Goal: Navigation & Orientation: Understand site structure

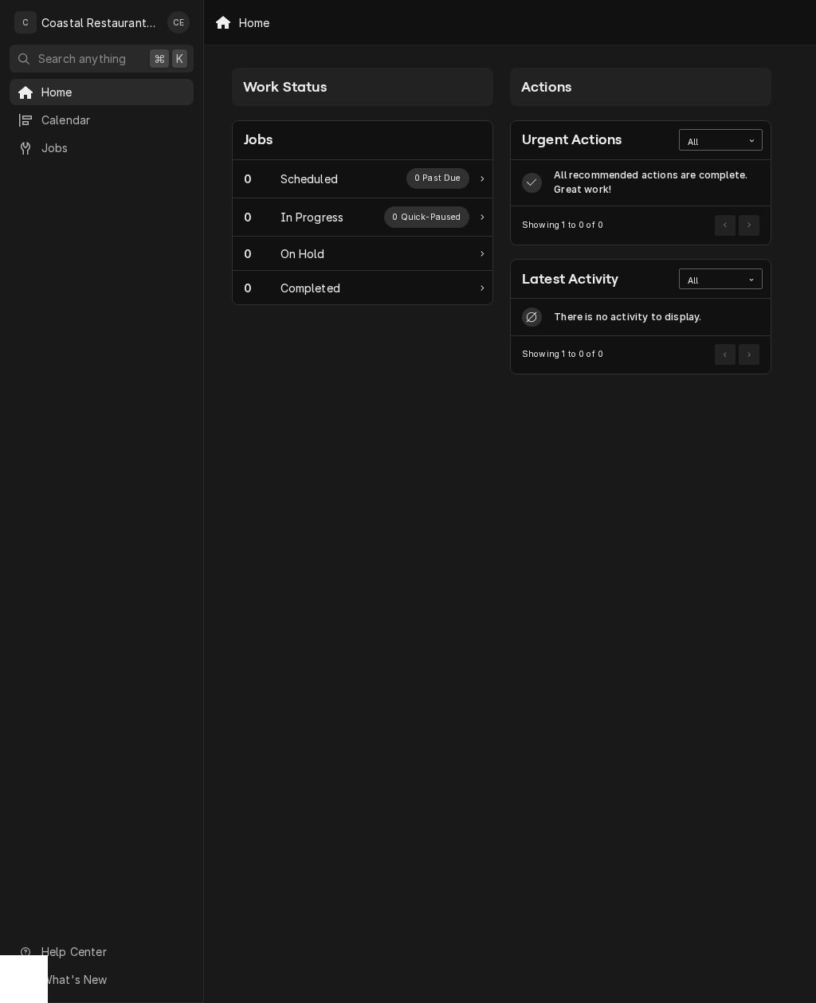
click at [49, 140] on span "Jobs" at bounding box center [113, 147] width 144 height 17
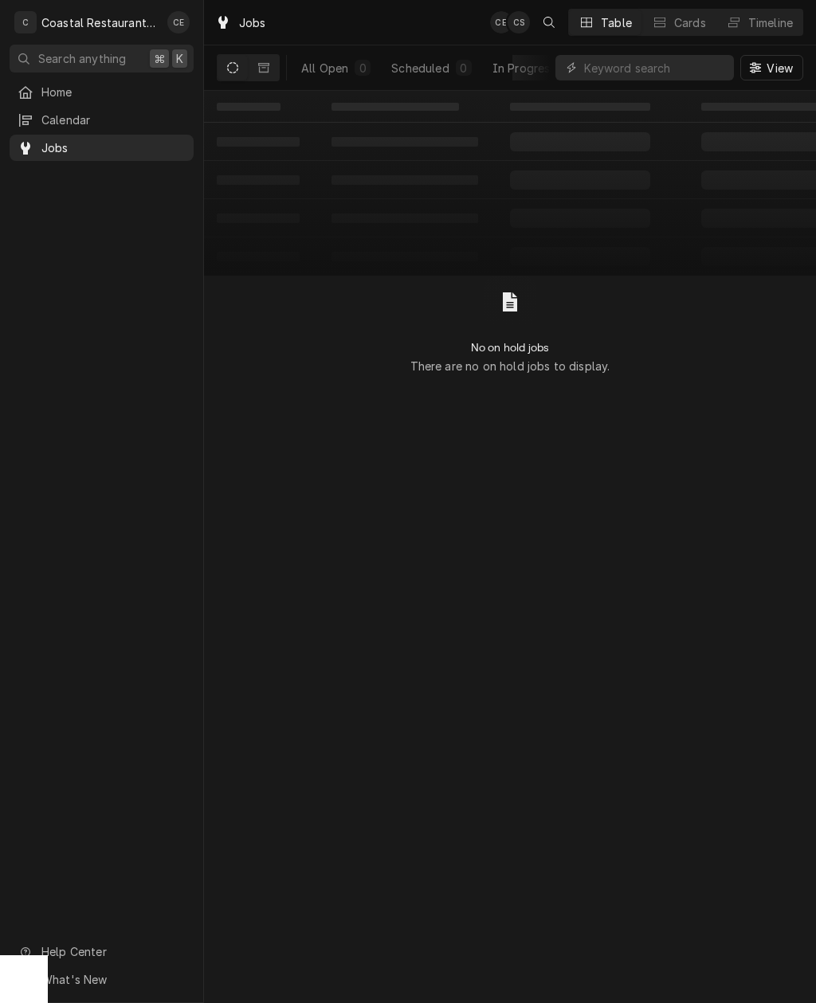
click at [53, 110] on div "Calendar" at bounding box center [102, 120] width 178 height 20
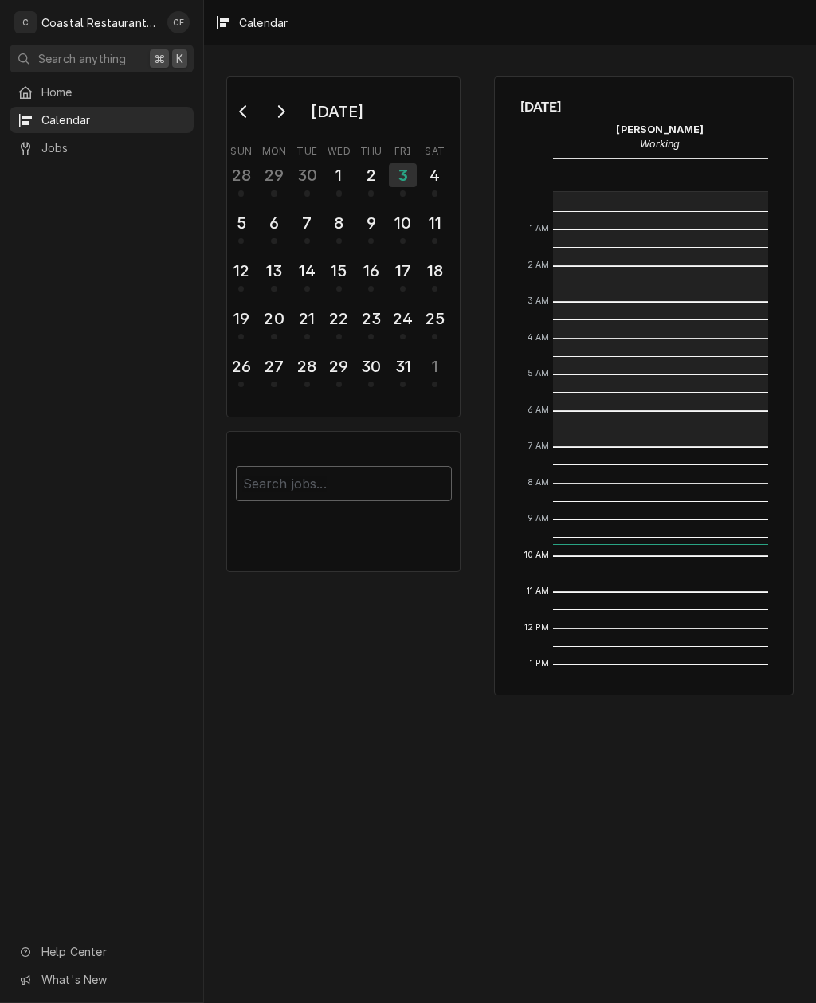
scroll to position [254, 0]
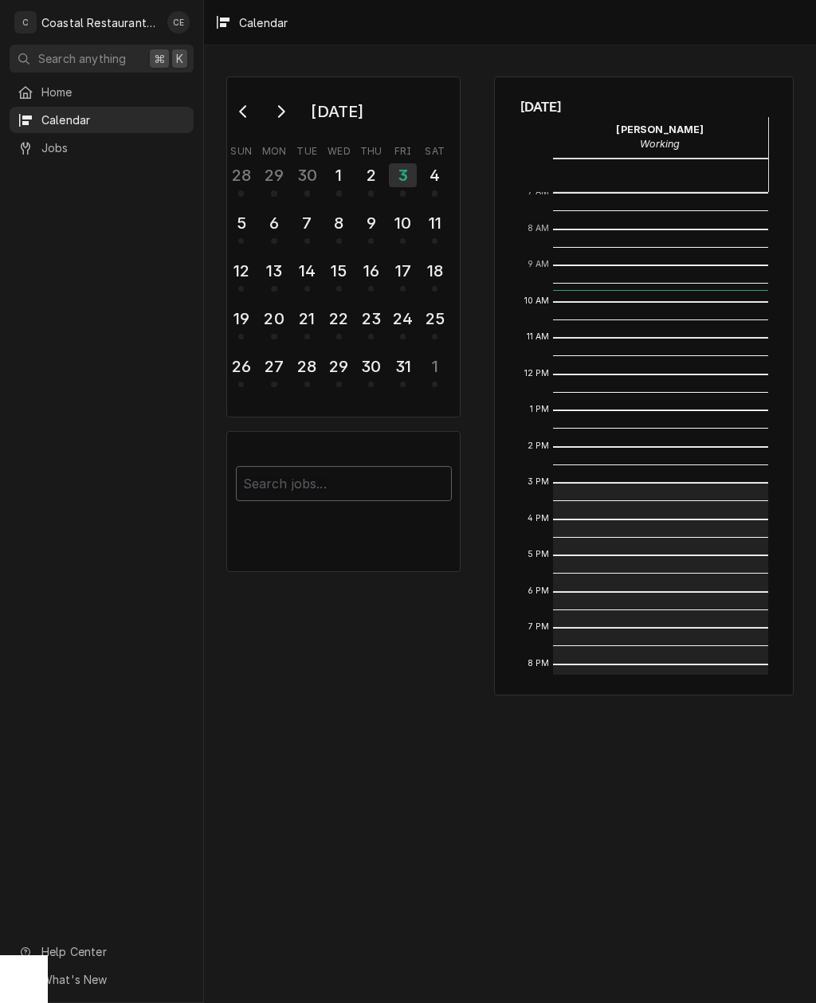
click at [53, 88] on span "Home" at bounding box center [113, 92] width 144 height 17
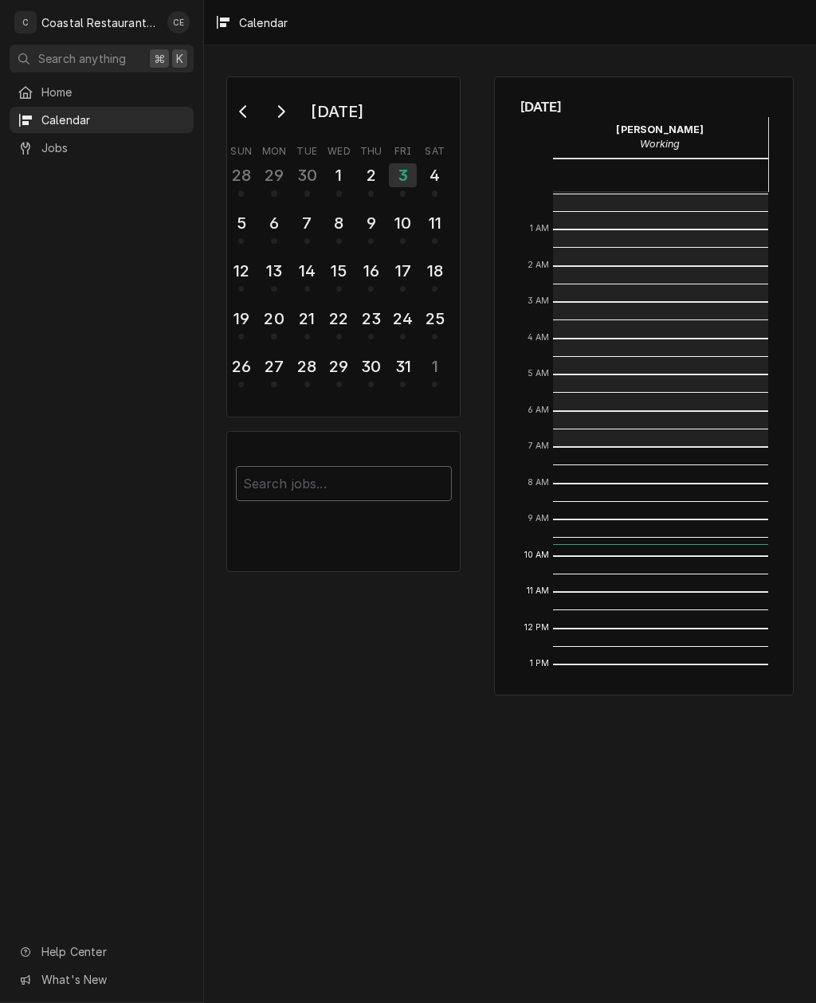
scroll to position [254, 0]
